Goal: Register for event/course

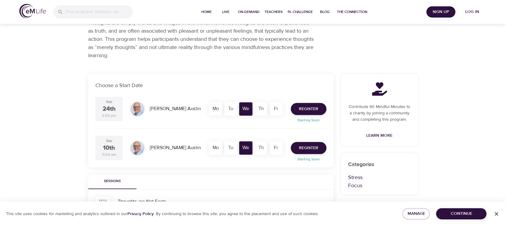
scroll to position [80, 0]
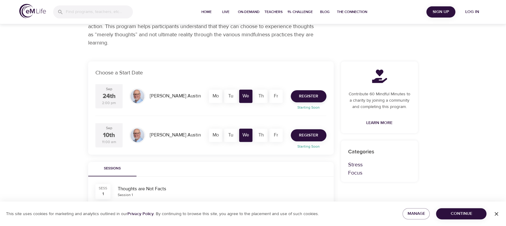
click at [304, 135] on span "Register" at bounding box center [308, 135] width 19 height 8
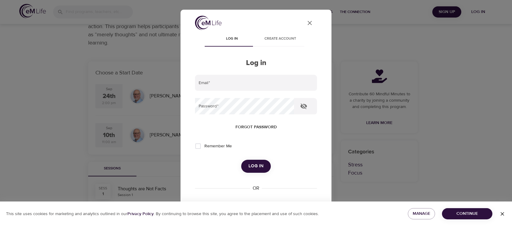
type input "[EMAIL_ADDRESS][DOMAIN_NAME]"
click at [200, 145] on input "Remember Me" at bounding box center [198, 146] width 13 height 13
checkbox input "true"
click at [254, 167] on span "Log in" at bounding box center [256, 166] width 15 height 8
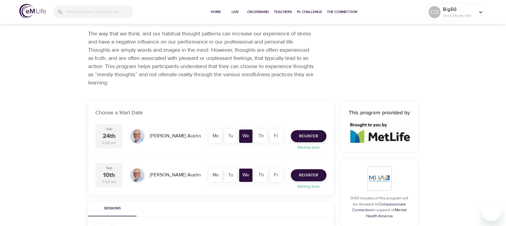
scroll to position [40, 0]
click at [313, 174] on span "Register" at bounding box center [308, 176] width 19 height 8
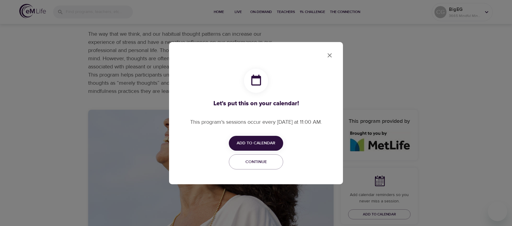
checkbox input "true"
click at [244, 143] on span "Add to Calendar" at bounding box center [256, 143] width 39 height 8
click at [251, 168] on span "Outlook" at bounding box center [260, 167] width 19 height 8
click at [329, 55] on div at bounding box center [256, 113] width 512 height 226
click at [333, 55] on icon "close" at bounding box center [329, 55] width 7 height 7
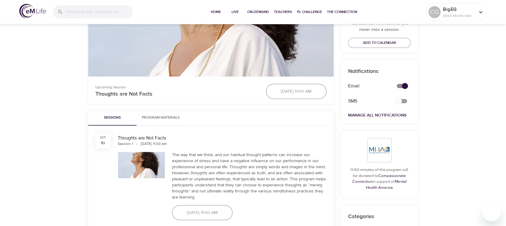
scroll to position [201, 0]
